Goal: Transaction & Acquisition: Purchase product/service

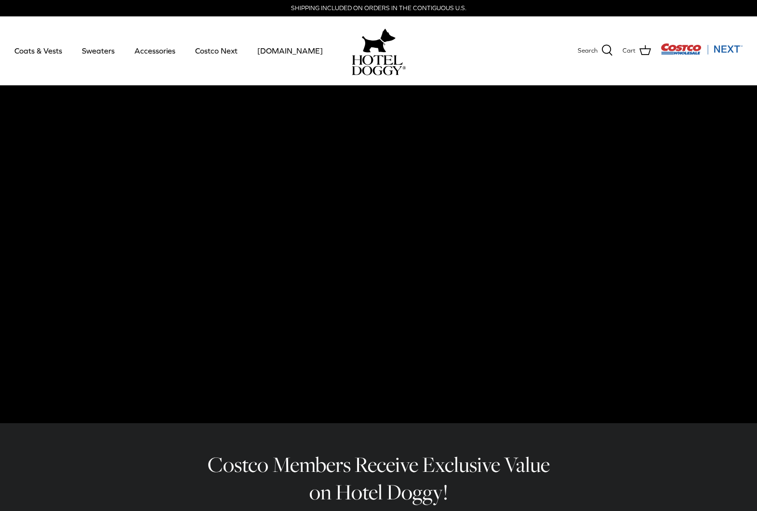
scroll to position [0, 0]
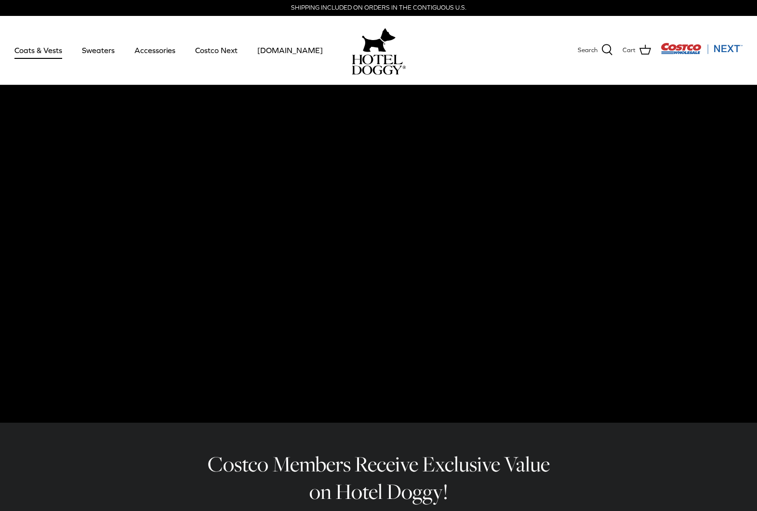
click at [40, 51] on link "Coats & Vests" at bounding box center [38, 50] width 65 height 33
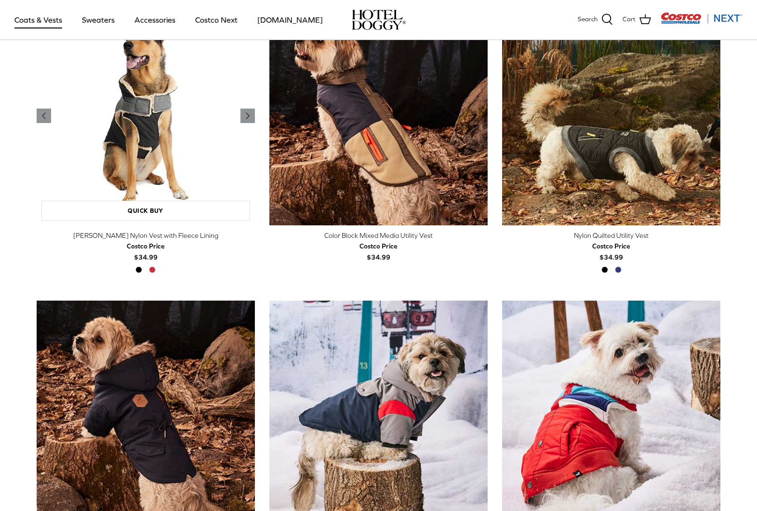
scroll to position [284, 0]
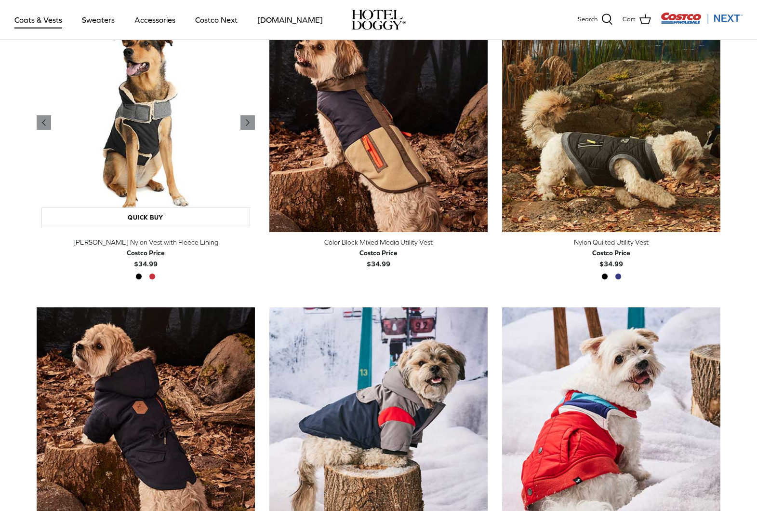
click at [128, 156] on img "Melton Nylon Vest with Fleece Lining" at bounding box center [146, 122] width 218 height 218
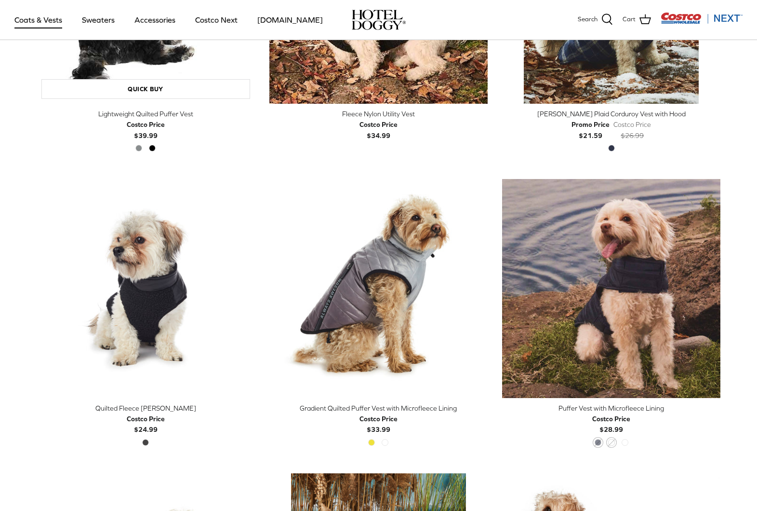
scroll to position [1293, 0]
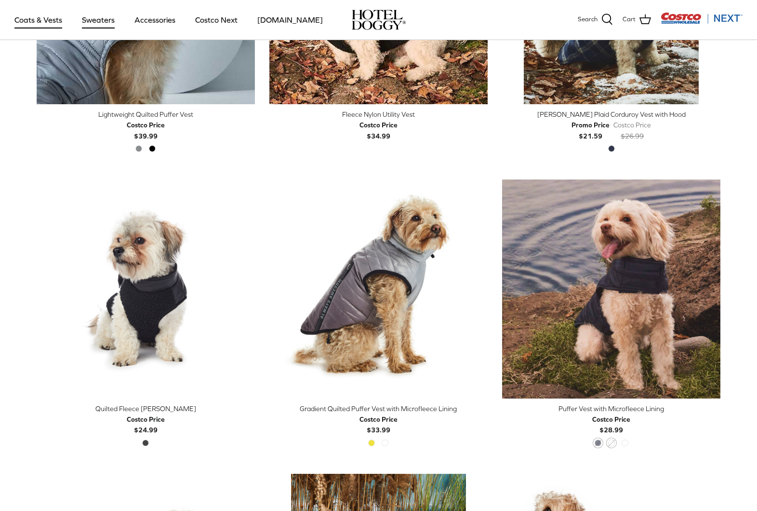
click at [94, 18] on link "Sweaters" at bounding box center [98, 19] width 50 height 33
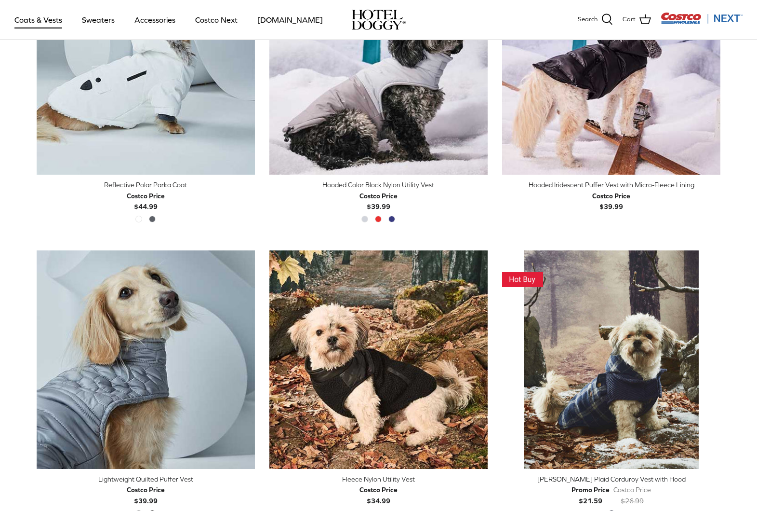
scroll to position [939, 0]
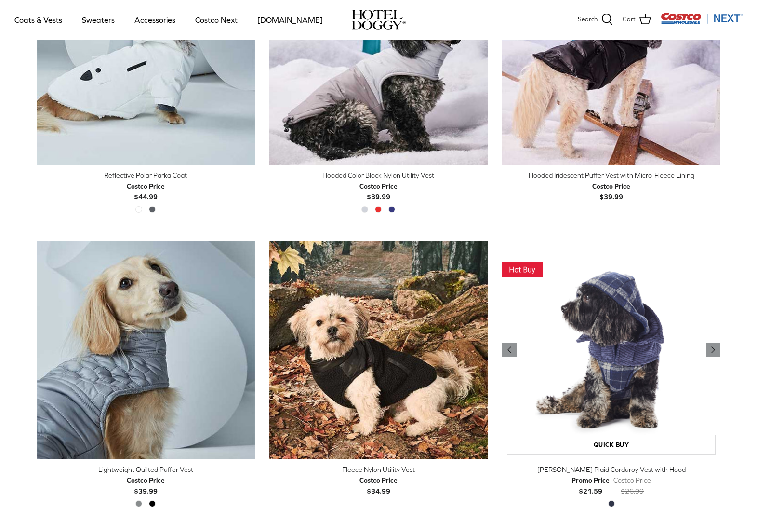
click at [639, 287] on img "Melton Plaid Corduroy Vest with Hood" at bounding box center [611, 350] width 218 height 218
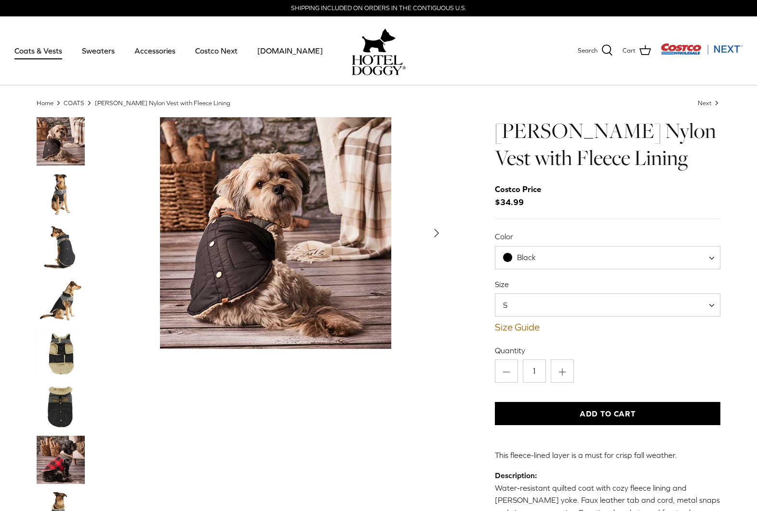
click at [71, 345] on img "Thumbnail Link" at bounding box center [61, 353] width 48 height 48
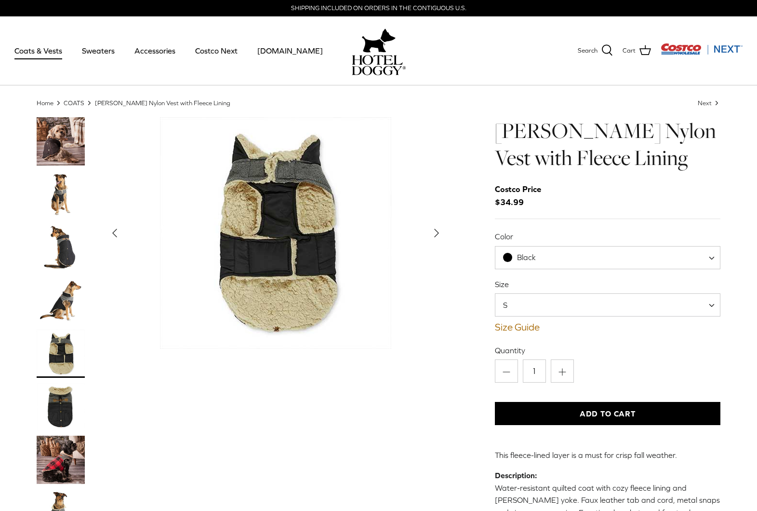
click at [54, 408] on img "Thumbnail Link" at bounding box center [61, 406] width 48 height 48
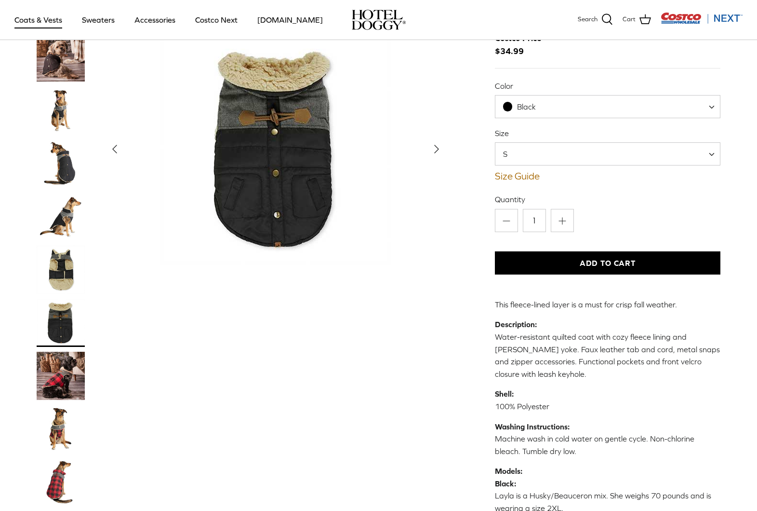
scroll to position [83, 0]
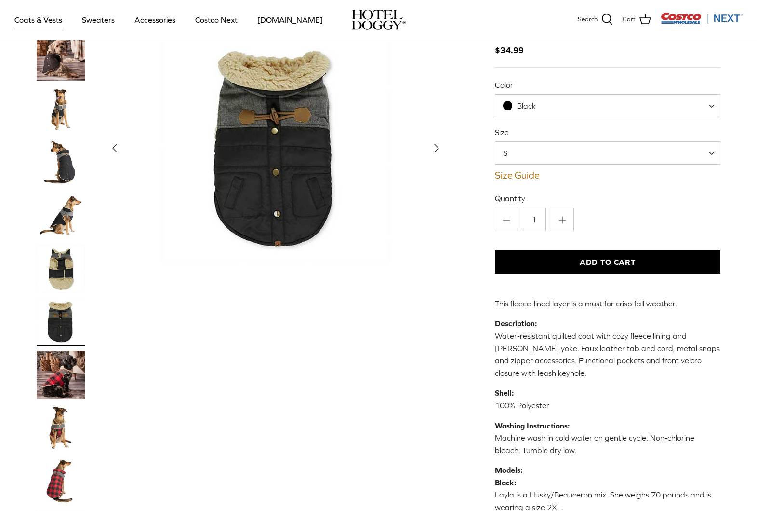
click at [57, 375] on img "Thumbnail Link" at bounding box center [61, 374] width 48 height 48
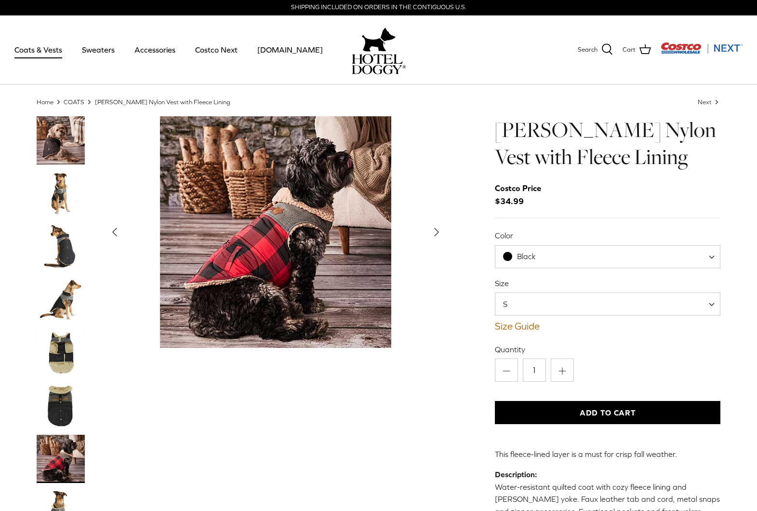
scroll to position [0, 0]
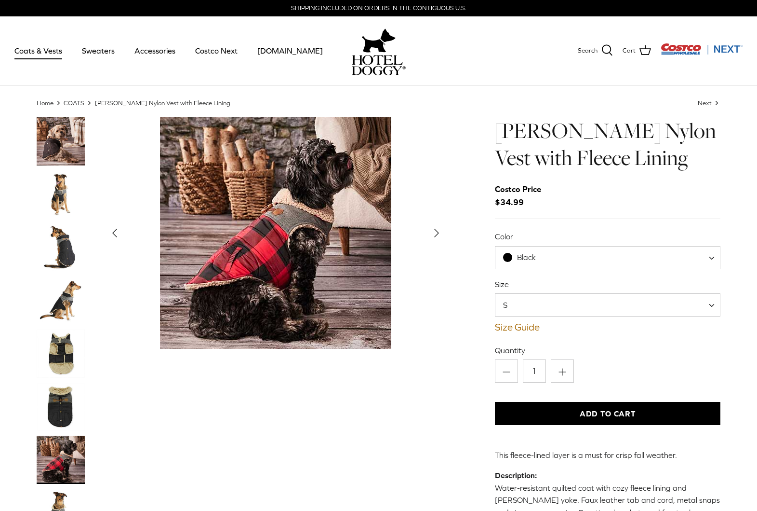
click at [649, 257] on span "Black" at bounding box center [608, 257] width 226 height 23
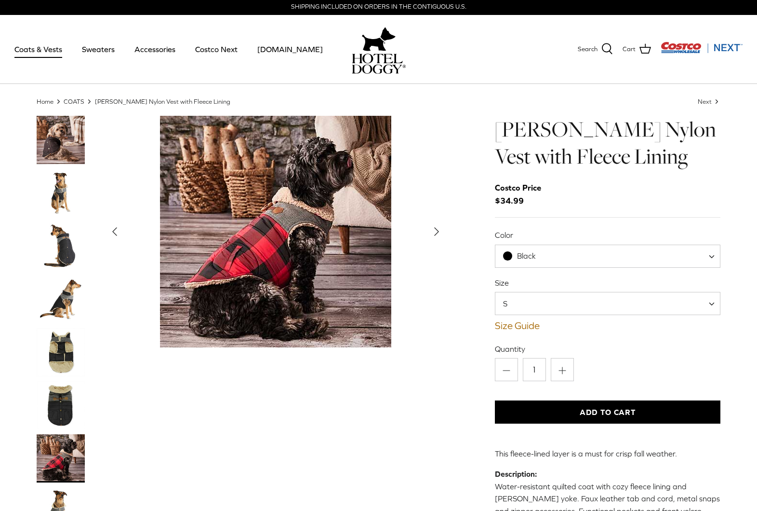
click at [68, 251] on img "Thumbnail Link" at bounding box center [61, 246] width 48 height 48
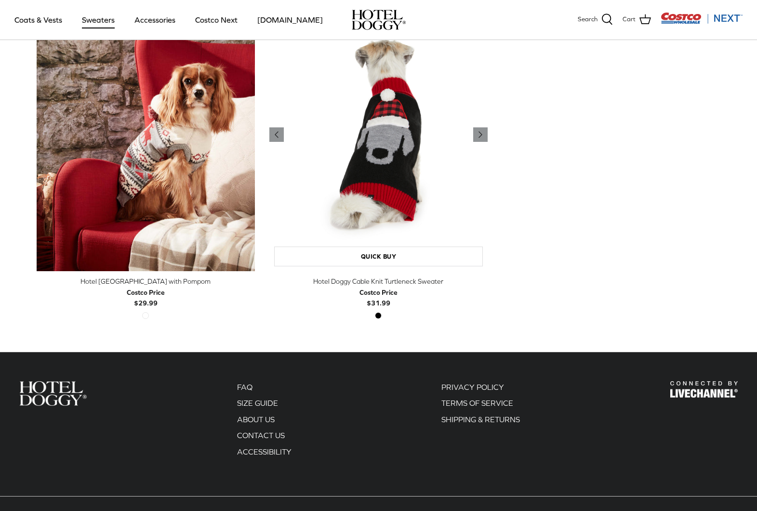
scroll to position [300, 0]
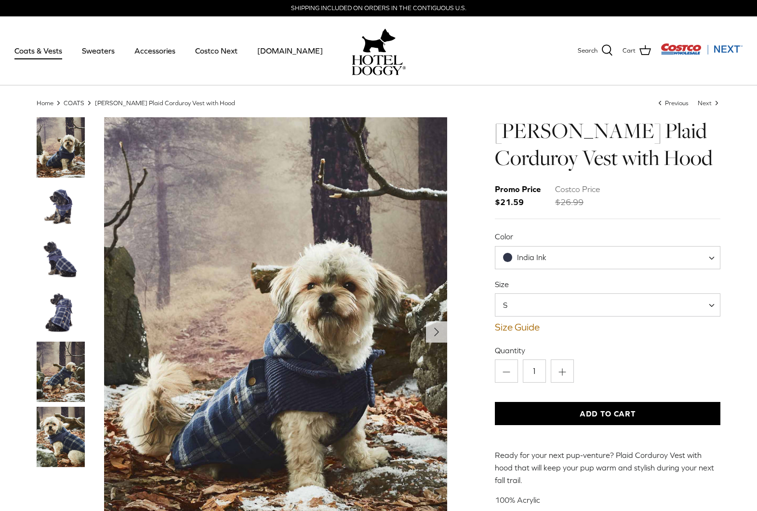
click at [604, 255] on span "India Ink" at bounding box center [608, 257] width 226 height 23
drag, startPoint x: 67, startPoint y: 209, endPoint x: 68, endPoint y: 217, distance: 8.3
click at [67, 209] on img "Thumbnail Link" at bounding box center [61, 206] width 48 height 48
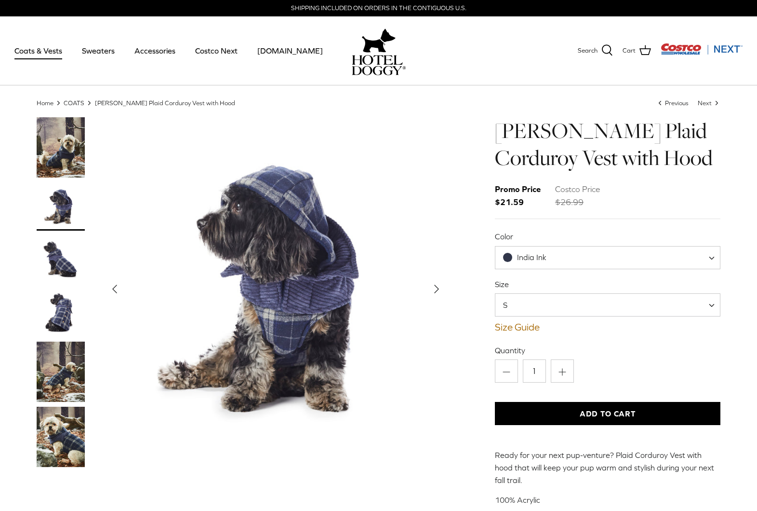
click at [57, 263] on img "Thumbnail Link" at bounding box center [61, 259] width 48 height 48
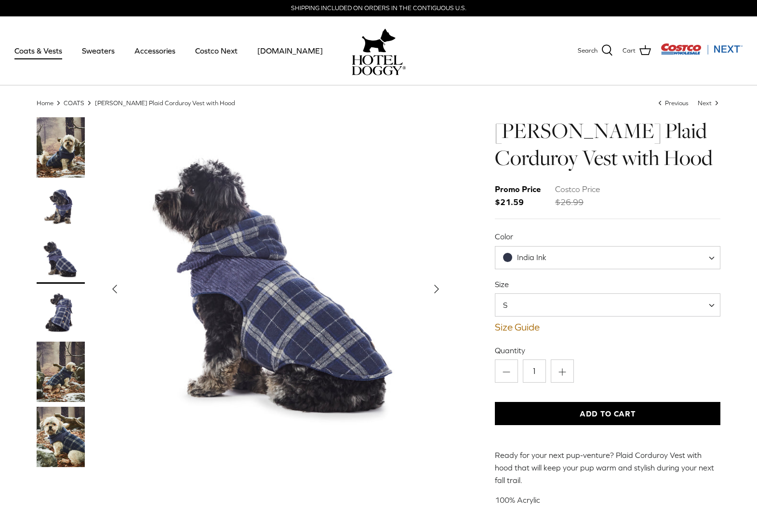
click at [51, 303] on img "Thumbnail Link" at bounding box center [61, 312] width 48 height 48
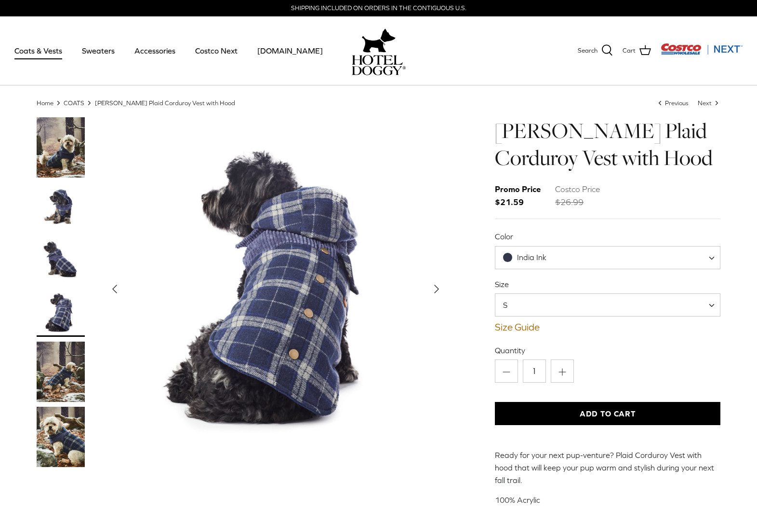
drag, startPoint x: 63, startPoint y: 376, endPoint x: 66, endPoint y: 381, distance: 5.2
click at [62, 376] on img "Thumbnail Link" at bounding box center [61, 371] width 48 height 60
